Goal: Navigation & Orientation: Find specific page/section

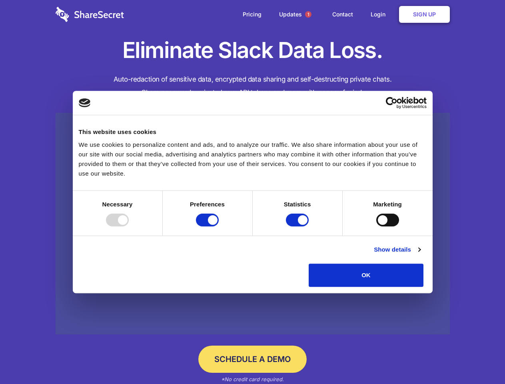
click at [129, 227] on div at bounding box center [117, 220] width 23 height 13
click at [219, 227] on input "Preferences" at bounding box center [207, 220] width 23 height 13
checkbox input "false"
click at [299, 227] on input "Statistics" at bounding box center [297, 220] width 23 height 13
checkbox input "false"
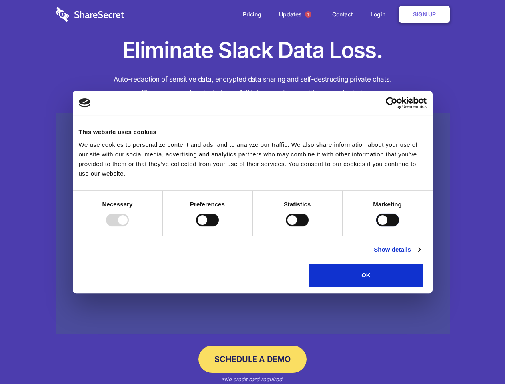
click at [377, 227] on input "Marketing" at bounding box center [388, 220] width 23 height 13
checkbox input "true"
click at [421, 255] on link "Show details" at bounding box center [397, 250] width 46 height 10
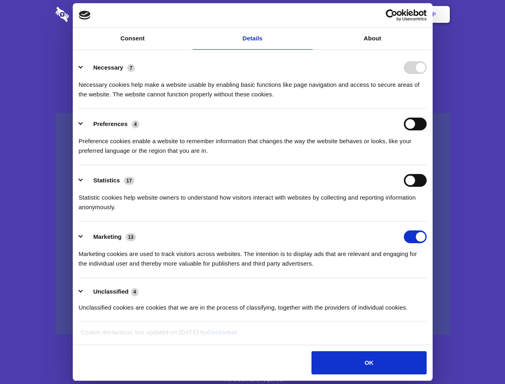
click at [431, 290] on ul "Necessary 7 Necessary cookies help make a website usable by enabling basic func…" at bounding box center [253, 187] width 356 height 270
click at [308, 14] on span "1" at bounding box center [308, 14] width 6 height 6
